Goal: Task Accomplishment & Management: Manage account settings

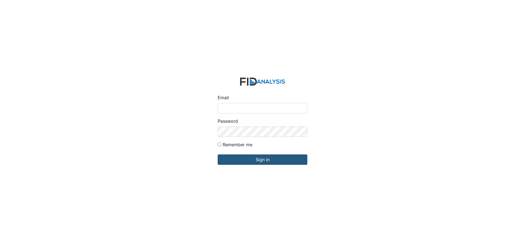
click at [233, 107] on input "Email" at bounding box center [263, 108] width 90 height 10
type input "APOPE@LIFEINCORPORATED.COM"
click at [218, 155] on input "Sign in" at bounding box center [263, 160] width 90 height 10
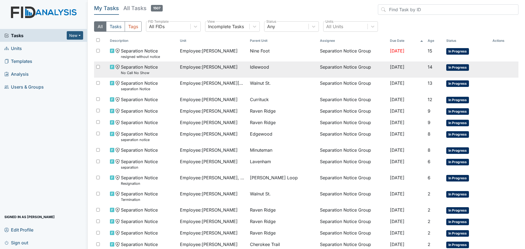
click at [212, 69] on span "Employee : Johnson, Nakia" at bounding box center [209, 67] width 58 height 7
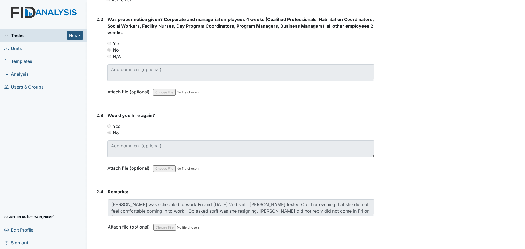
scroll to position [391, 0]
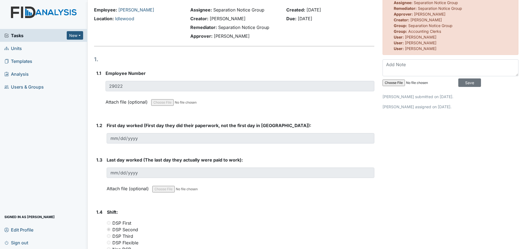
scroll to position [0, 0]
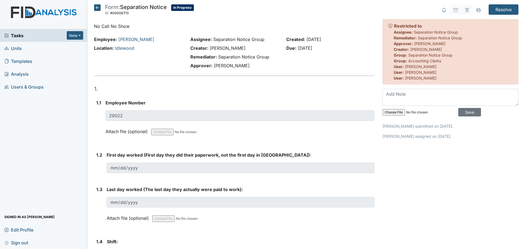
click at [98, 10] on icon at bounding box center [97, 7] width 7 height 7
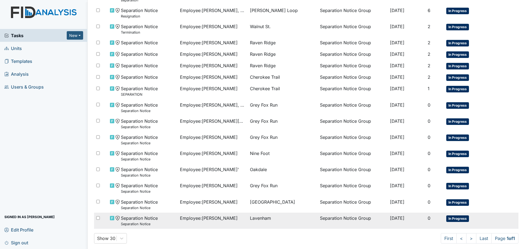
scroll to position [171, 0]
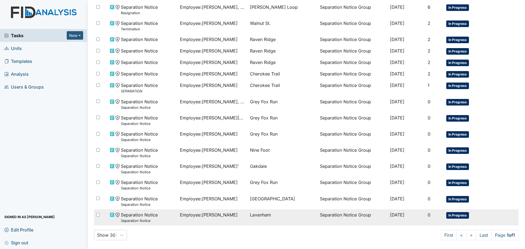
click at [230, 215] on span "Employee : Pearson, Jazmyne" at bounding box center [209, 215] width 58 height 7
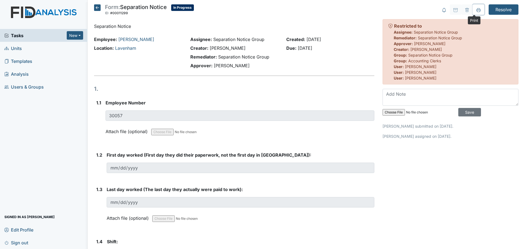
click at [477, 11] on icon at bounding box center [479, 10] width 4 height 4
click at [99, 8] on icon at bounding box center [97, 7] width 7 height 7
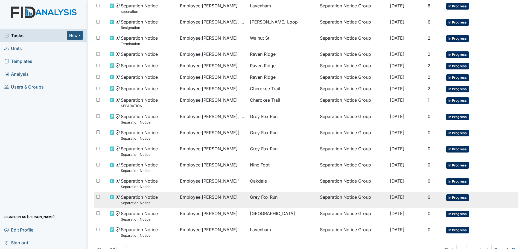
scroll to position [171, 0]
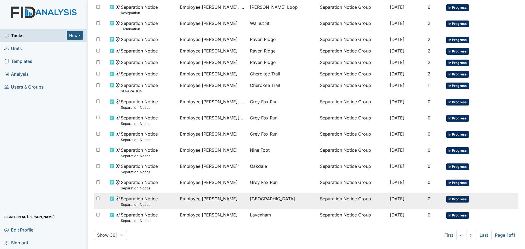
click at [221, 198] on span "Employee : Gardner, Mariah" at bounding box center [209, 199] width 58 height 7
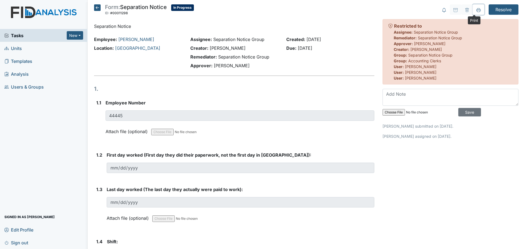
drag, startPoint x: 474, startPoint y: 11, endPoint x: 403, endPoint y: 219, distance: 219.7
click at [477, 11] on icon at bounding box center [479, 10] width 4 height 4
click at [97, 8] on icon at bounding box center [97, 7] width 7 height 7
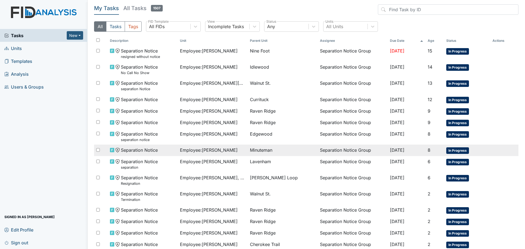
scroll to position [171, 0]
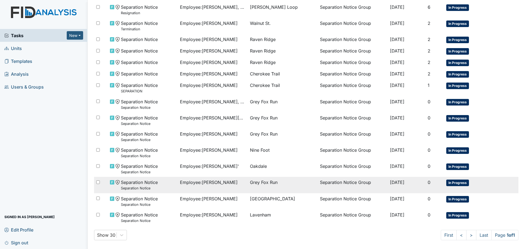
click at [221, 186] on td "Employee : Rector, Kimberly" at bounding box center [213, 185] width 70 height 16
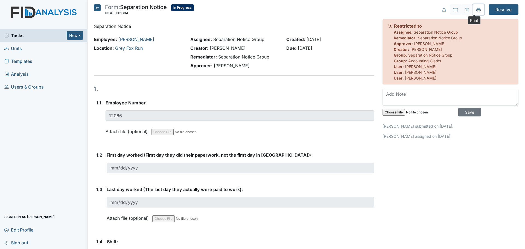
click at [477, 8] on icon at bounding box center [479, 10] width 4 height 4
click at [98, 8] on icon at bounding box center [97, 7] width 7 height 7
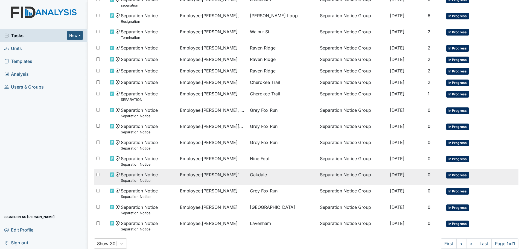
scroll to position [164, 0]
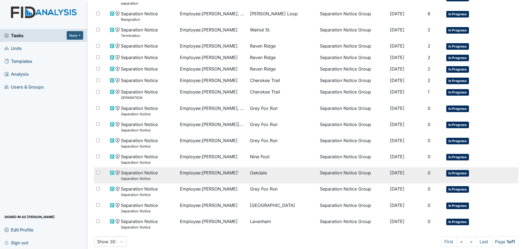
click at [218, 173] on span "Employee : [PERSON_NAME]'" at bounding box center [209, 173] width 59 height 7
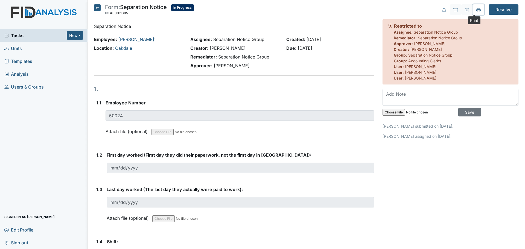
click at [478, 10] on icon at bounding box center [479, 11] width 3 height 2
click at [100, 8] on icon at bounding box center [97, 7] width 7 height 7
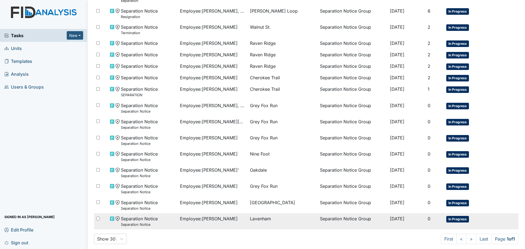
scroll to position [171, 0]
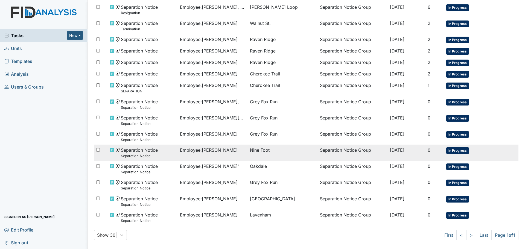
click at [217, 152] on span "Employee : [PERSON_NAME]" at bounding box center [209, 150] width 58 height 7
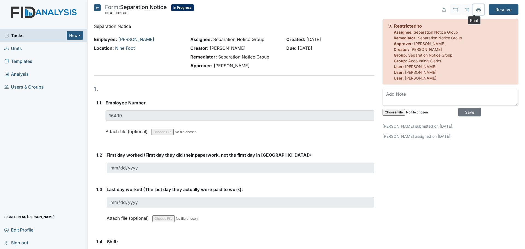
click at [477, 11] on icon at bounding box center [479, 10] width 4 height 4
click at [97, 9] on icon at bounding box center [97, 7] width 7 height 7
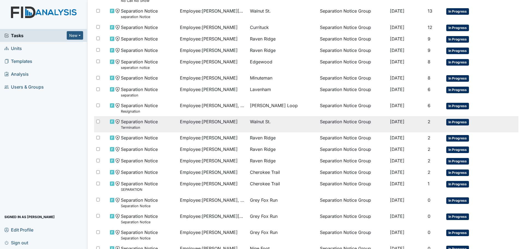
scroll to position [171, 0]
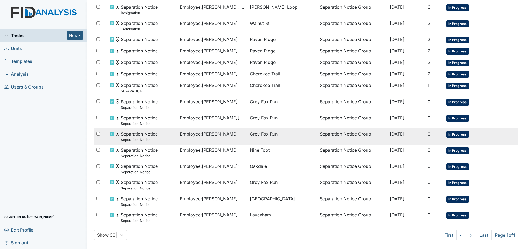
click at [220, 139] on td "Employee : Dancy, Ramona" at bounding box center [213, 137] width 70 height 16
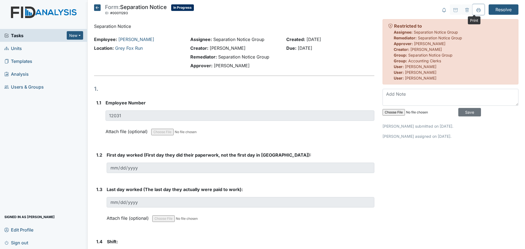
drag, startPoint x: 474, startPoint y: 11, endPoint x: 403, endPoint y: 215, distance: 215.8
click at [477, 11] on icon at bounding box center [479, 10] width 4 height 4
click at [96, 8] on icon at bounding box center [97, 7] width 7 height 7
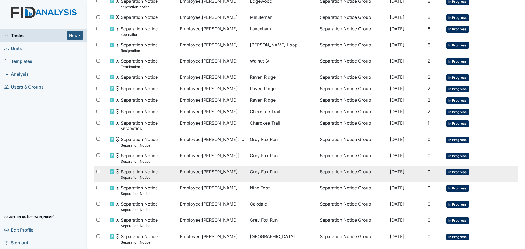
scroll to position [137, 0]
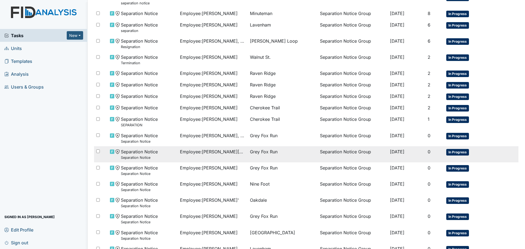
click at [217, 151] on span "Employee : [GEOGRAPHIC_DATA][PERSON_NAME][GEOGRAPHIC_DATA]" at bounding box center [213, 152] width 66 height 7
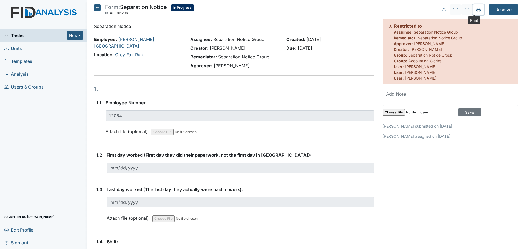
drag, startPoint x: 474, startPoint y: 9, endPoint x: 389, endPoint y: 207, distance: 215.2
click at [477, 9] on icon at bounding box center [479, 9] width 4 height 3
click at [98, 8] on icon at bounding box center [97, 7] width 7 height 7
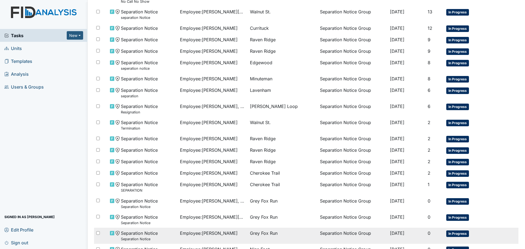
scroll to position [82, 0]
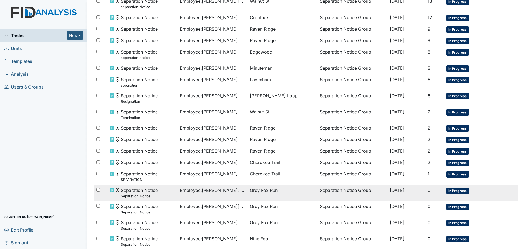
click at [217, 193] on span "Employee : Lee, India" at bounding box center [213, 190] width 66 height 7
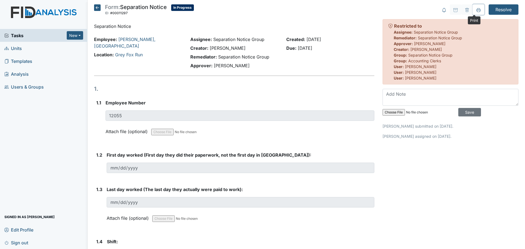
click at [476, 12] on button at bounding box center [478, 9] width 11 height 10
click at [96, 7] on icon at bounding box center [97, 7] width 7 height 7
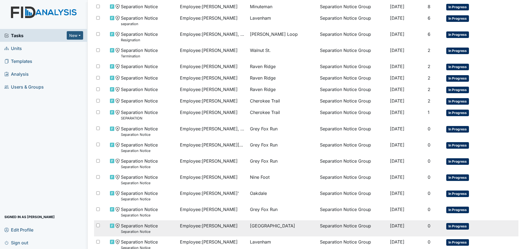
scroll to position [164, 0]
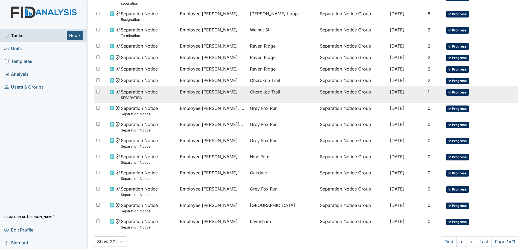
click at [216, 93] on span "Employee : [PERSON_NAME]" at bounding box center [209, 92] width 58 height 7
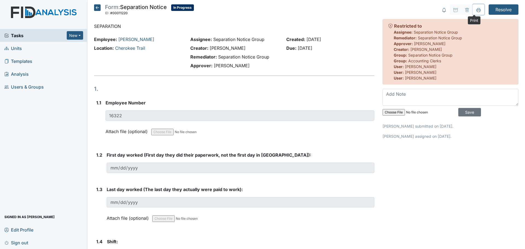
click at [477, 12] on icon at bounding box center [479, 10] width 4 height 4
click at [97, 7] on icon at bounding box center [97, 7] width 7 height 7
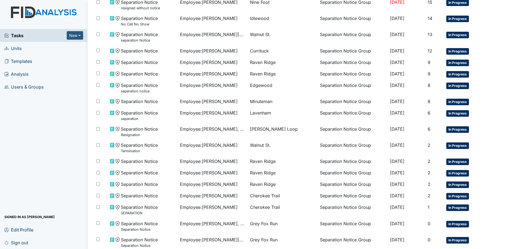
scroll to position [171, 0]
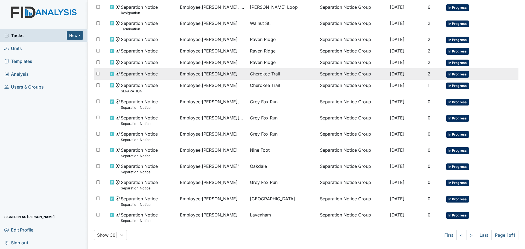
click at [219, 75] on span "Employee : Betrand, Antionette" at bounding box center [209, 74] width 58 height 7
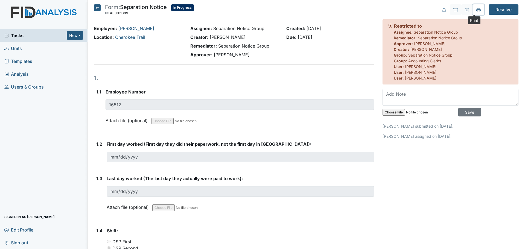
drag, startPoint x: 477, startPoint y: 11, endPoint x: 406, endPoint y: 215, distance: 215.7
click at [477, 10] on button at bounding box center [478, 9] width 11 height 10
click at [97, 9] on icon at bounding box center [97, 7] width 7 height 7
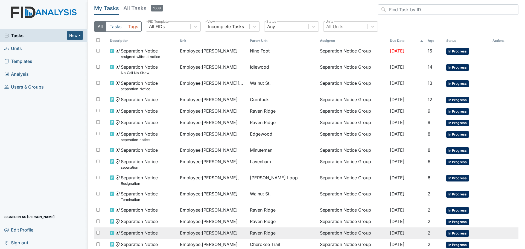
click at [224, 231] on span "Employee : Darden, Tomasina" at bounding box center [209, 233] width 58 height 7
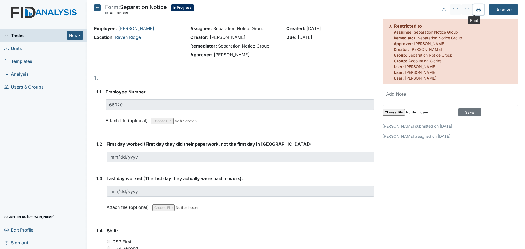
drag, startPoint x: 476, startPoint y: 10, endPoint x: 403, endPoint y: 216, distance: 218.6
click at [477, 10] on icon at bounding box center [479, 10] width 4 height 4
click at [94, 8] on icon at bounding box center [97, 7] width 7 height 7
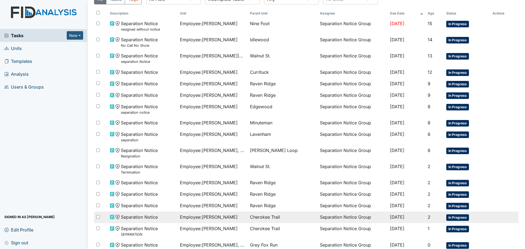
scroll to position [55, 0]
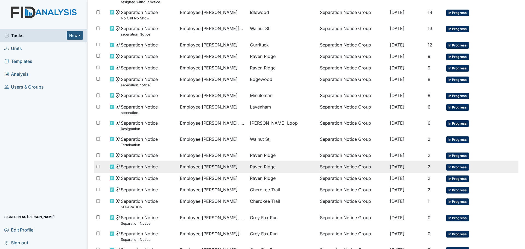
click at [224, 168] on span "Employee : [PERSON_NAME]" at bounding box center [209, 167] width 58 height 7
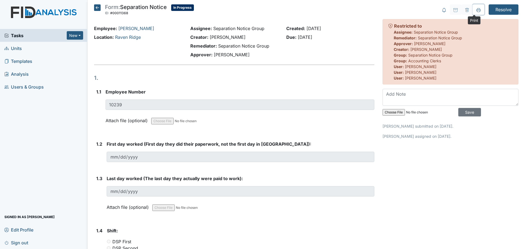
click at [477, 9] on icon at bounding box center [479, 9] width 4 height 3
click at [96, 8] on icon at bounding box center [97, 7] width 7 height 7
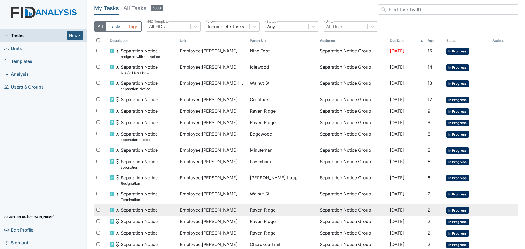
click at [218, 210] on span "Employee : Harvey, Brian" at bounding box center [209, 210] width 58 height 7
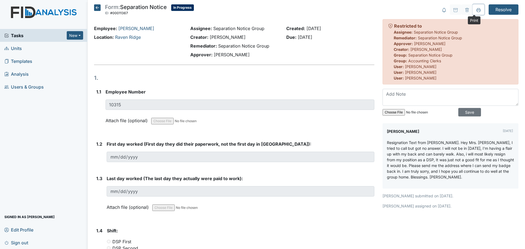
click at [473, 10] on button at bounding box center [478, 9] width 11 height 10
click at [99, 8] on icon at bounding box center [97, 7] width 7 height 7
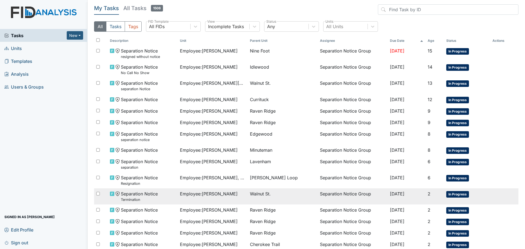
click at [215, 194] on span "Employee : Coppage, Marquetta" at bounding box center [209, 194] width 58 height 7
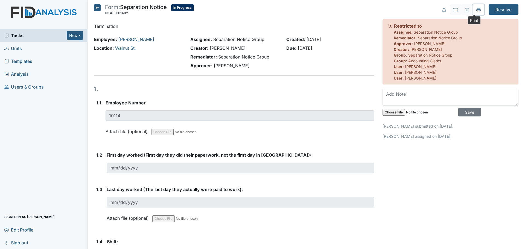
click at [474, 7] on button at bounding box center [478, 9] width 11 height 10
click at [96, 9] on icon at bounding box center [97, 7] width 7 height 7
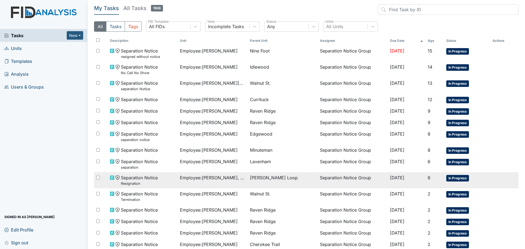
click at [227, 181] on span "Employee : Ruiz Rivera, Martha" at bounding box center [213, 178] width 66 height 7
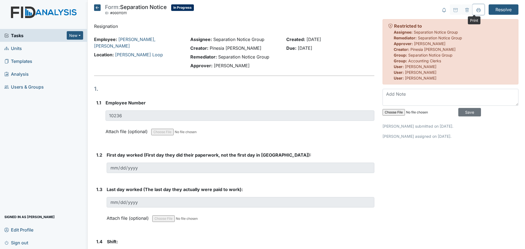
drag, startPoint x: 475, startPoint y: 11, endPoint x: 400, endPoint y: 217, distance: 219.3
click at [477, 11] on icon at bounding box center [479, 10] width 4 height 4
click at [96, 7] on icon at bounding box center [97, 7] width 7 height 7
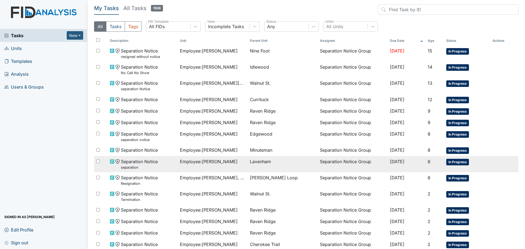
click at [222, 162] on span "Employee : [PERSON_NAME]" at bounding box center [209, 161] width 58 height 7
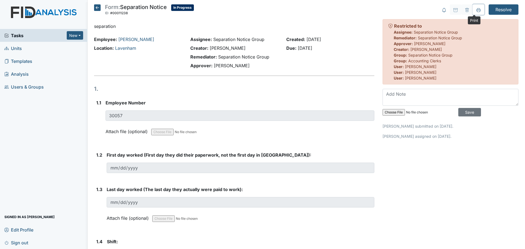
drag, startPoint x: 474, startPoint y: 13, endPoint x: 401, endPoint y: 214, distance: 213.8
click at [474, 13] on button at bounding box center [478, 9] width 11 height 10
click at [98, 7] on icon at bounding box center [97, 7] width 7 height 7
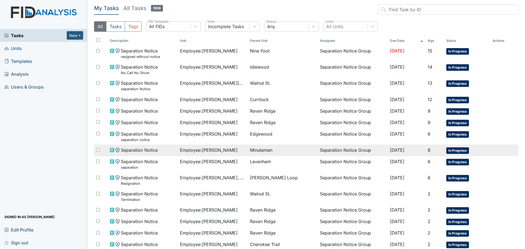
click at [218, 152] on span "Employee : Williams, Aniah" at bounding box center [209, 150] width 58 height 7
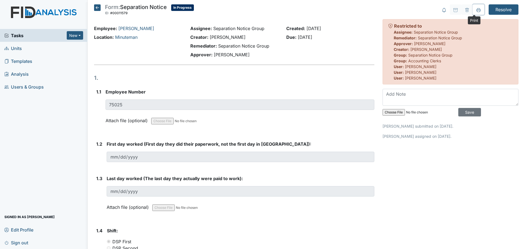
click at [477, 8] on icon at bounding box center [479, 10] width 4 height 4
click at [96, 8] on icon at bounding box center [97, 7] width 7 height 7
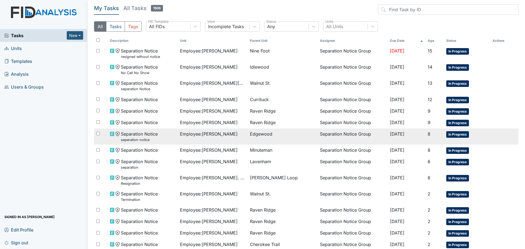
click at [225, 139] on td "Employee : Holloman, Quintella" at bounding box center [213, 137] width 70 height 16
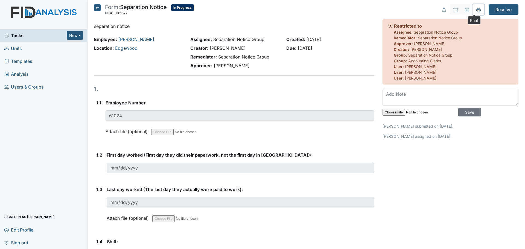
click at [477, 9] on icon at bounding box center [479, 9] width 4 height 3
click at [96, 6] on icon at bounding box center [97, 7] width 7 height 7
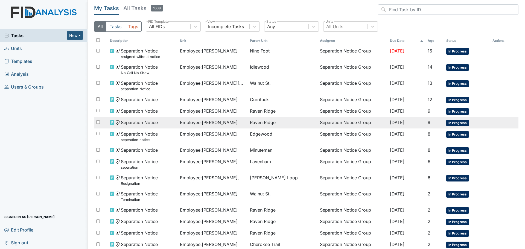
click at [218, 122] on span "Employee : [PERSON_NAME]" at bounding box center [209, 122] width 58 height 7
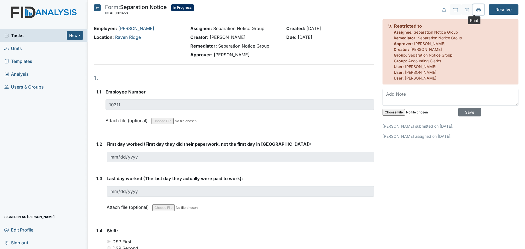
click at [477, 11] on icon at bounding box center [479, 10] width 4 height 4
click at [96, 7] on icon at bounding box center [97, 7] width 7 height 7
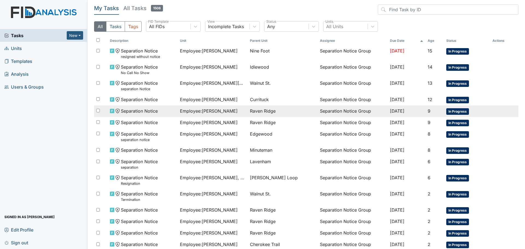
click at [216, 112] on span "Employee : Peaden , Christopher" at bounding box center [209, 111] width 58 height 7
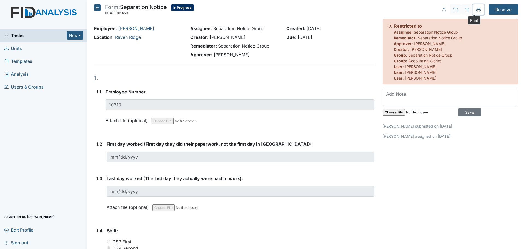
drag, startPoint x: 474, startPoint y: 7, endPoint x: 407, endPoint y: 216, distance: 219.7
click at [475, 7] on button at bounding box center [478, 9] width 11 height 10
click at [96, 7] on icon at bounding box center [97, 7] width 7 height 7
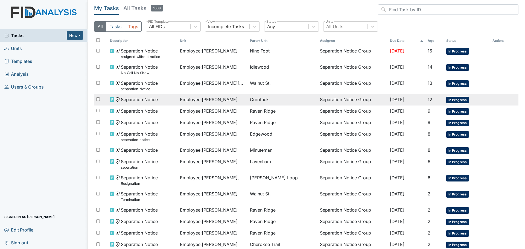
click at [217, 101] on span "Employee : [PERSON_NAME]" at bounding box center [209, 99] width 58 height 7
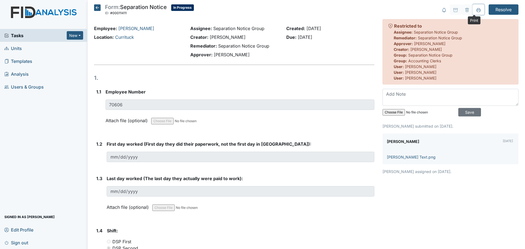
click at [477, 11] on icon at bounding box center [479, 10] width 4 height 4
click at [99, 8] on icon at bounding box center [97, 7] width 7 height 7
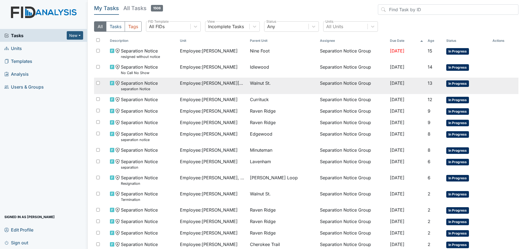
click at [211, 84] on span "Employee : Allen, Kiara" at bounding box center [213, 83] width 66 height 7
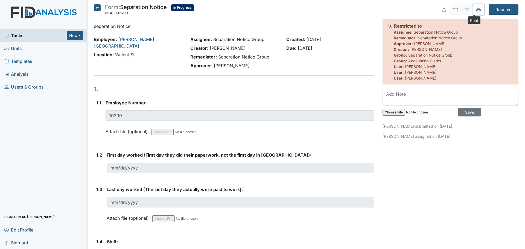
click at [477, 10] on icon at bounding box center [479, 10] width 4 height 4
click at [98, 7] on icon at bounding box center [97, 7] width 7 height 7
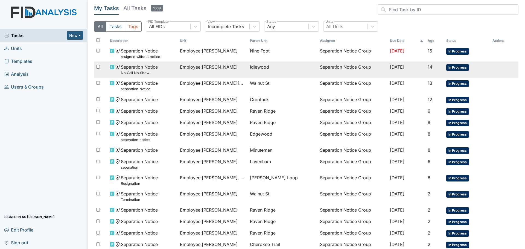
click at [216, 68] on span "Employee : [PERSON_NAME]" at bounding box center [209, 67] width 58 height 7
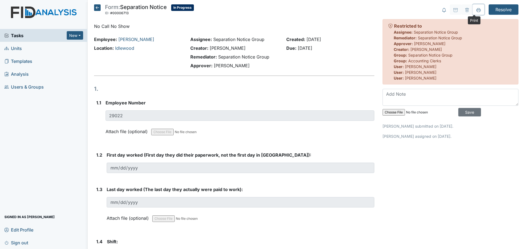
drag, startPoint x: 475, startPoint y: 11, endPoint x: 403, endPoint y: 213, distance: 214.3
click at [477, 11] on icon at bounding box center [479, 10] width 4 height 4
click at [96, 7] on icon at bounding box center [97, 7] width 7 height 7
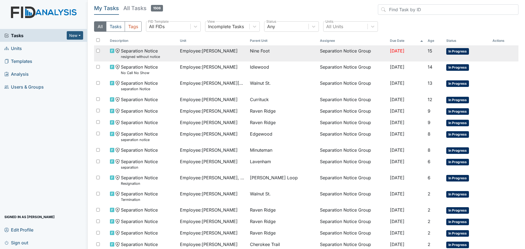
click at [207, 51] on span "Employee : [PERSON_NAME]" at bounding box center [209, 51] width 58 height 7
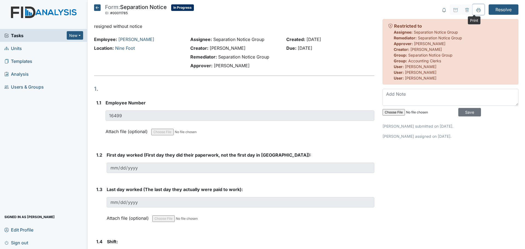
drag, startPoint x: 473, startPoint y: 10, endPoint x: 407, endPoint y: 213, distance: 213.5
click at [477, 10] on icon at bounding box center [479, 10] width 4 height 4
click at [97, 8] on icon at bounding box center [97, 7] width 7 height 7
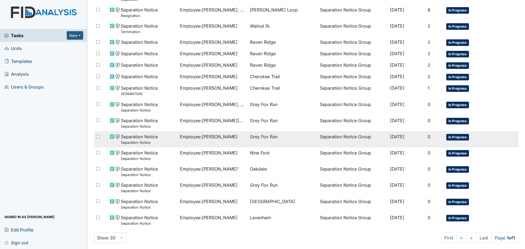
scroll to position [171, 0]
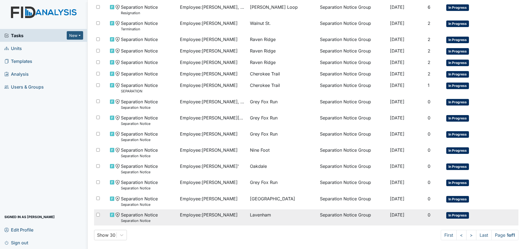
click at [213, 217] on span "Employee : [PERSON_NAME]" at bounding box center [209, 215] width 58 height 7
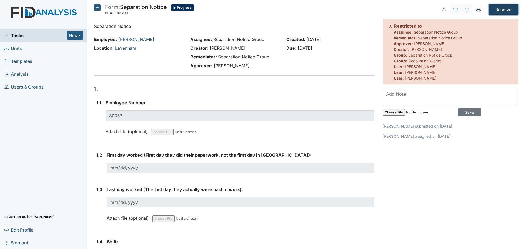
click at [500, 9] on input "Resolve" at bounding box center [504, 9] width 30 height 10
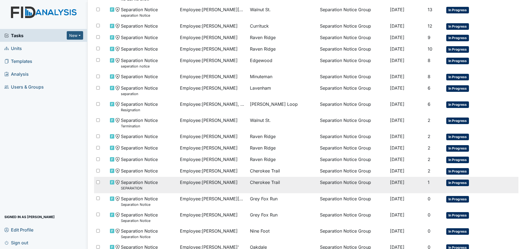
scroll to position [82, 0]
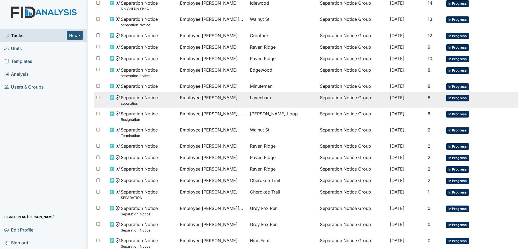
click at [240, 98] on div "Employee : Pearson, Jazmyne" at bounding box center [213, 97] width 66 height 7
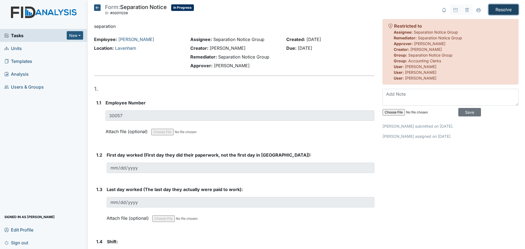
click at [503, 10] on input "Resolve" at bounding box center [504, 9] width 30 height 10
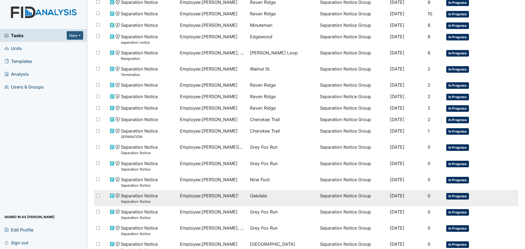
scroll to position [157, 0]
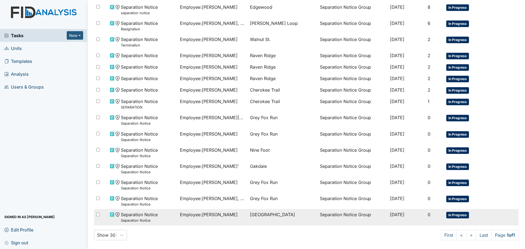
click at [215, 213] on span "Employee : Gardner, Mariah" at bounding box center [209, 215] width 58 height 7
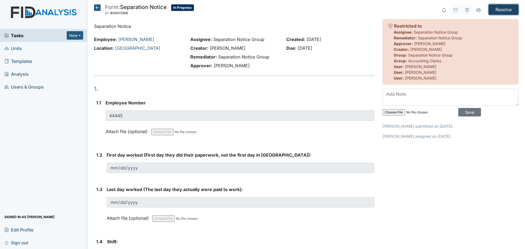
click at [501, 11] on input "Resolve" at bounding box center [504, 9] width 30 height 10
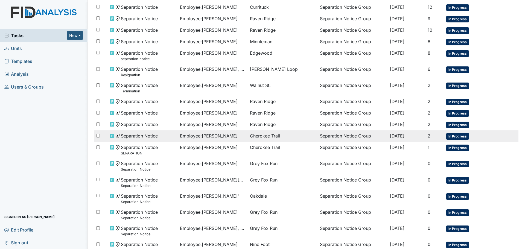
scroll to position [137, 0]
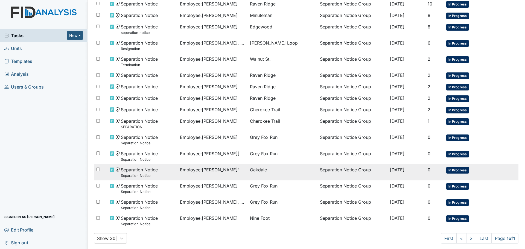
click at [220, 166] on td "Employee : [PERSON_NAME]'" at bounding box center [213, 172] width 70 height 16
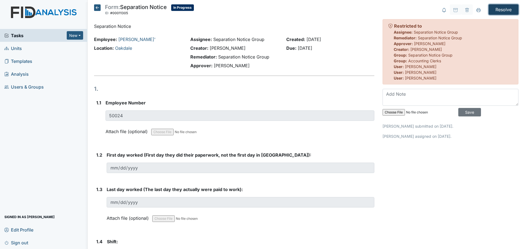
click at [502, 10] on input "Resolve" at bounding box center [504, 9] width 30 height 10
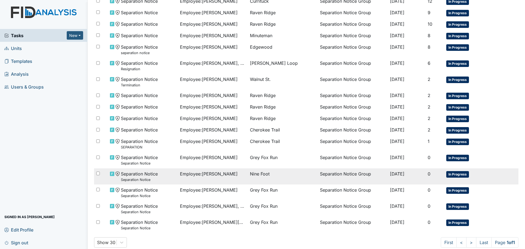
scroll to position [124, 0]
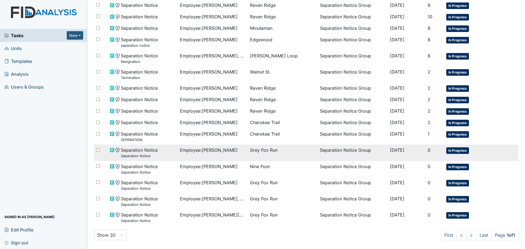
click at [220, 152] on span "Employee : Dancy, Ramona" at bounding box center [209, 150] width 58 height 7
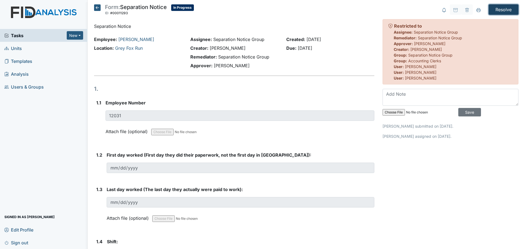
click at [498, 11] on input "Resolve" at bounding box center [504, 9] width 30 height 10
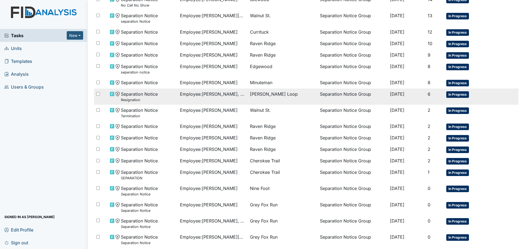
scroll to position [108, 0]
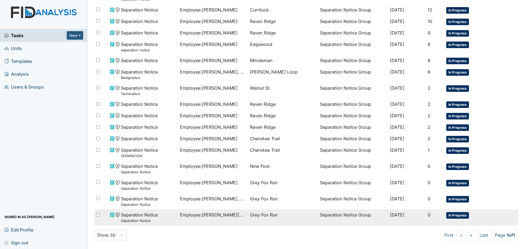
click at [214, 214] on span "Employee : Bryant, Preston" at bounding box center [213, 215] width 66 height 7
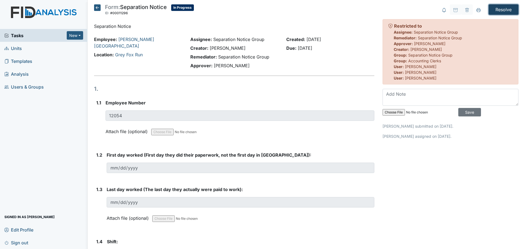
click at [503, 8] on input "Resolve" at bounding box center [504, 9] width 30 height 10
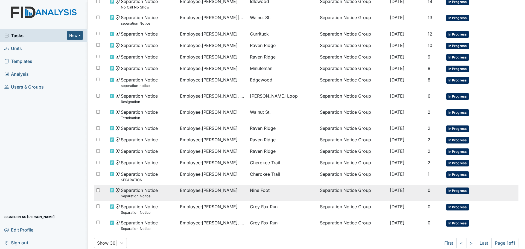
scroll to position [92, 0]
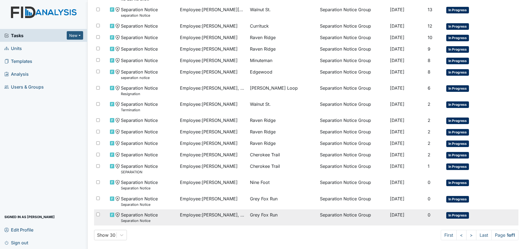
click at [216, 213] on span "Employee : [PERSON_NAME], [GEOGRAPHIC_DATA]" at bounding box center [213, 215] width 66 height 7
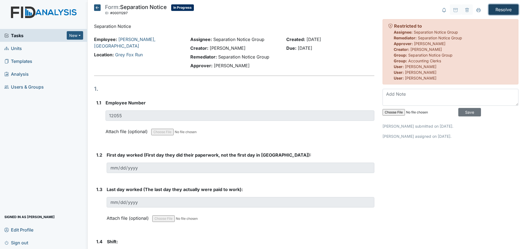
click at [497, 9] on input "Resolve" at bounding box center [504, 9] width 30 height 10
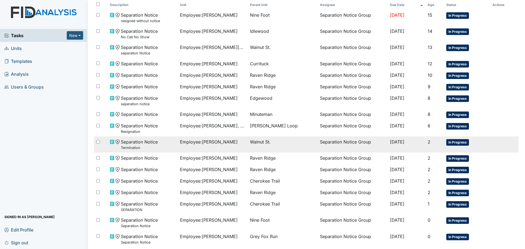
scroll to position [76, 0]
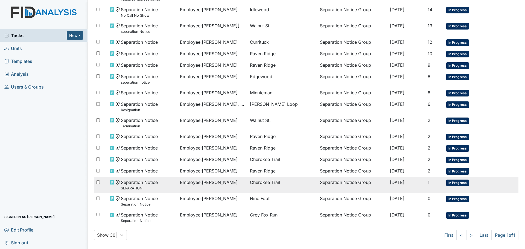
click at [233, 180] on span "Employee : Childers, Danny" at bounding box center [209, 182] width 58 height 7
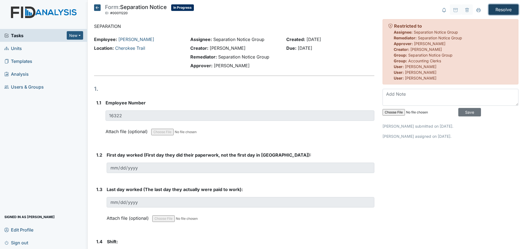
click at [494, 9] on input "Resolve" at bounding box center [504, 9] width 30 height 10
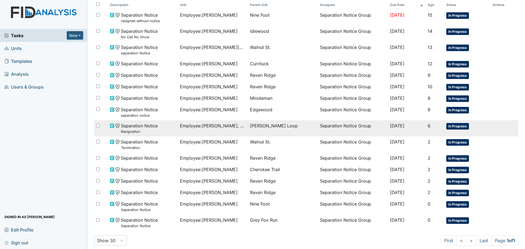
scroll to position [59, 0]
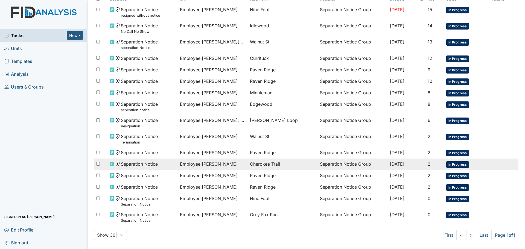
click at [233, 166] on span "Employee : Betrand, Antionette" at bounding box center [209, 164] width 58 height 7
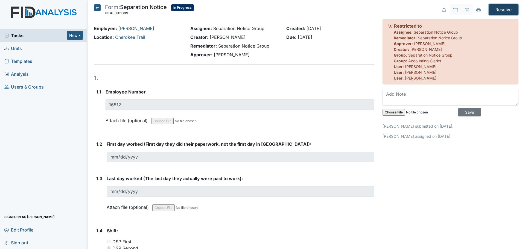
click at [499, 10] on input "Resolve" at bounding box center [504, 9] width 30 height 10
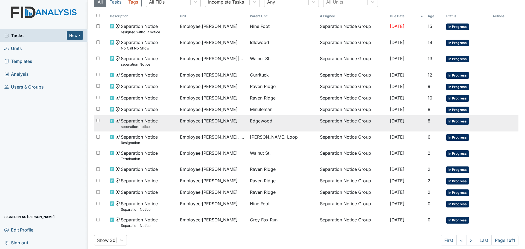
scroll to position [48, 0]
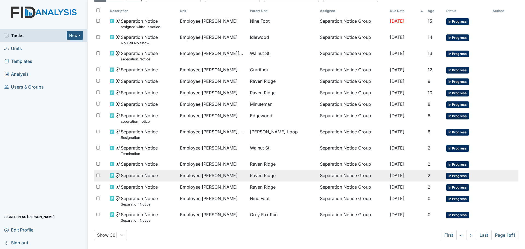
click at [222, 178] on span "Employee : Darden, Tomasina" at bounding box center [209, 175] width 58 height 7
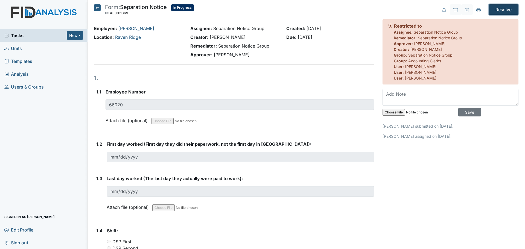
click at [501, 8] on input "Resolve" at bounding box center [504, 9] width 30 height 10
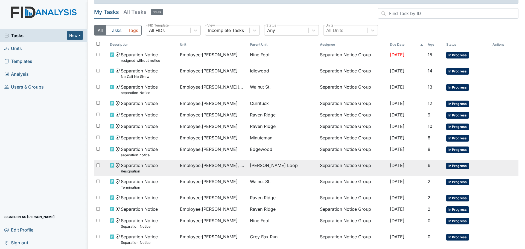
scroll to position [27, 0]
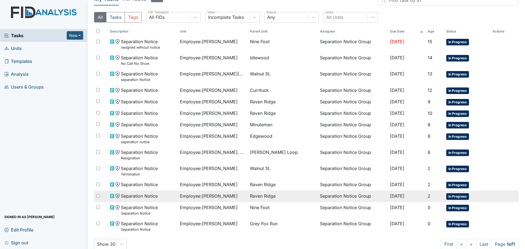
click at [238, 195] on span "Employee : Clark-Evans , Markita" at bounding box center [209, 196] width 58 height 7
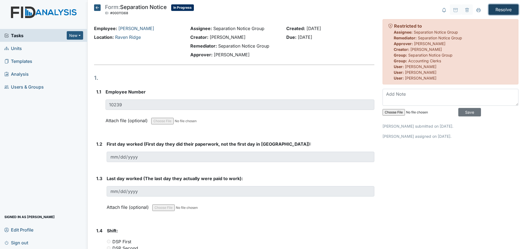
click at [505, 8] on input "Resolve" at bounding box center [504, 9] width 30 height 10
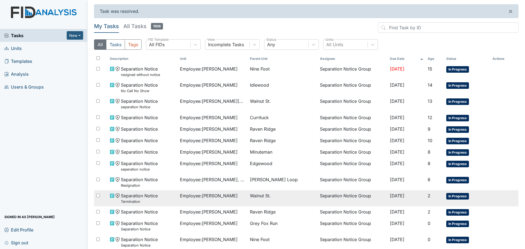
click at [214, 194] on span "Employee : [PERSON_NAME]" at bounding box center [209, 196] width 58 height 7
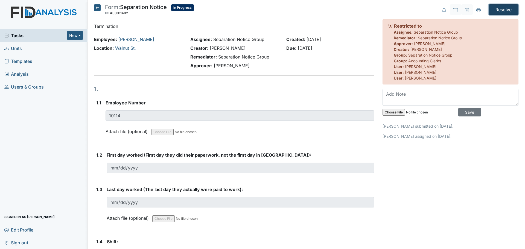
click at [503, 10] on input "Resolve" at bounding box center [504, 9] width 30 height 10
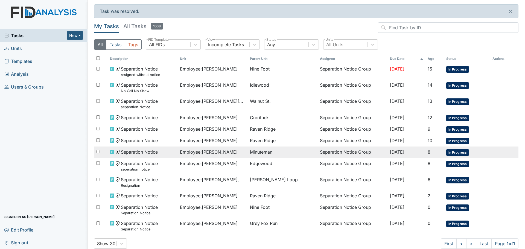
click at [225, 150] on span "Employee : Williams, Aniah" at bounding box center [209, 152] width 58 height 7
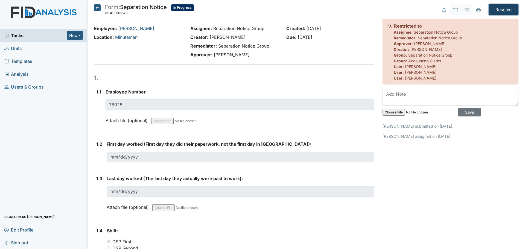
click at [505, 10] on input "Resolve" at bounding box center [504, 9] width 30 height 10
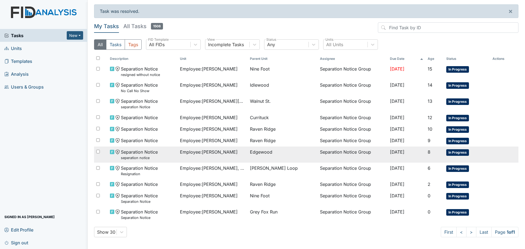
click at [232, 155] on td "Employee : [PERSON_NAME]" at bounding box center [213, 155] width 70 height 16
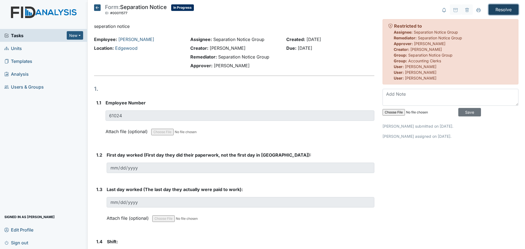
click at [505, 10] on input "Resolve" at bounding box center [504, 9] width 30 height 10
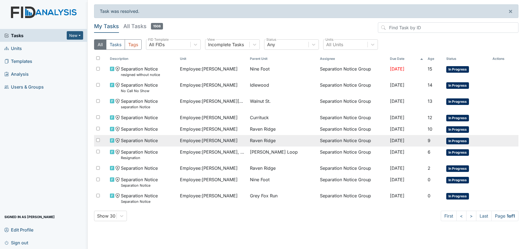
click at [227, 142] on span "Employee : Peaden , Christopher" at bounding box center [209, 140] width 58 height 7
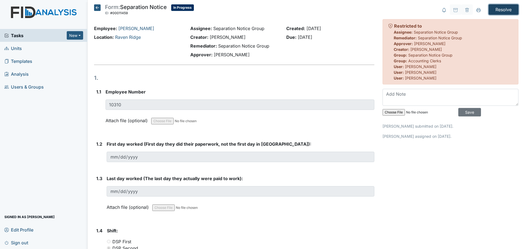
click at [502, 11] on input "Resolve" at bounding box center [504, 9] width 30 height 10
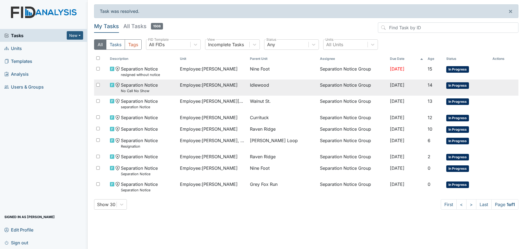
click at [219, 88] on span "Employee : Johnson, Nakia" at bounding box center [209, 85] width 58 height 7
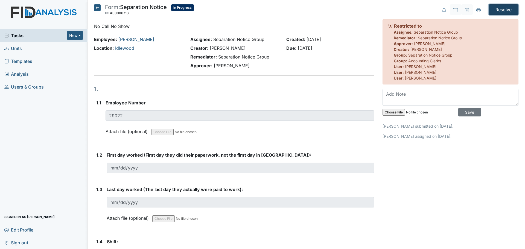
click at [501, 11] on input "Resolve" at bounding box center [504, 9] width 30 height 10
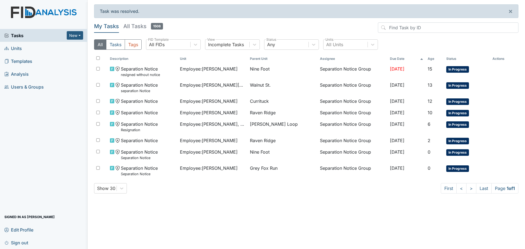
click at [189, 58] on th "Unit" at bounding box center [213, 58] width 70 height 9
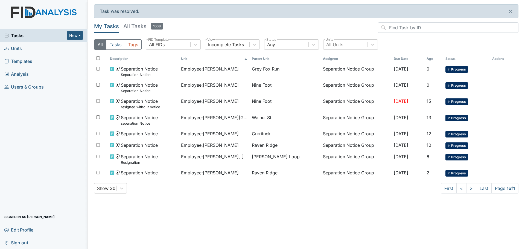
click at [188, 58] on th "Unit" at bounding box center [214, 58] width 71 height 9
